Goal: Check status

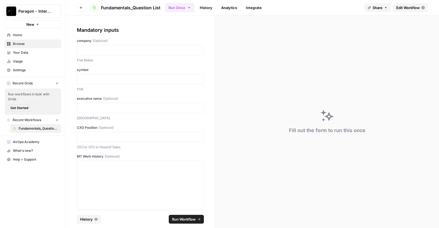
click at [92, 222] on span "History" at bounding box center [86, 219] width 13 height 5
